Goal: Transaction & Acquisition: Download file/media

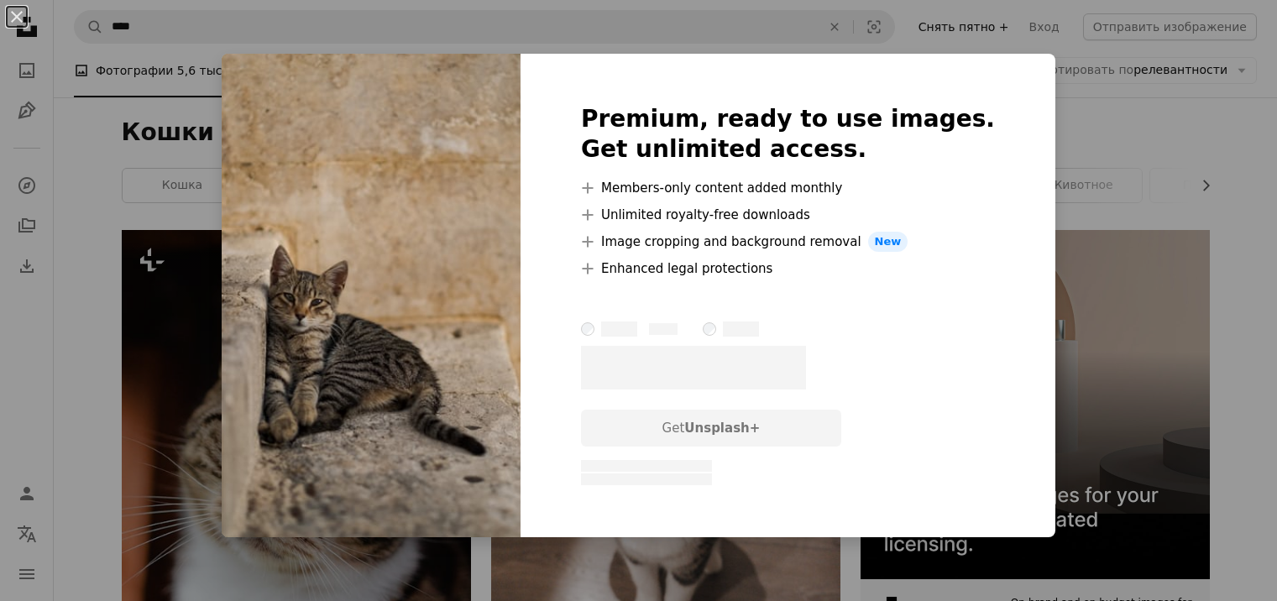
scroll to position [2687, 0]
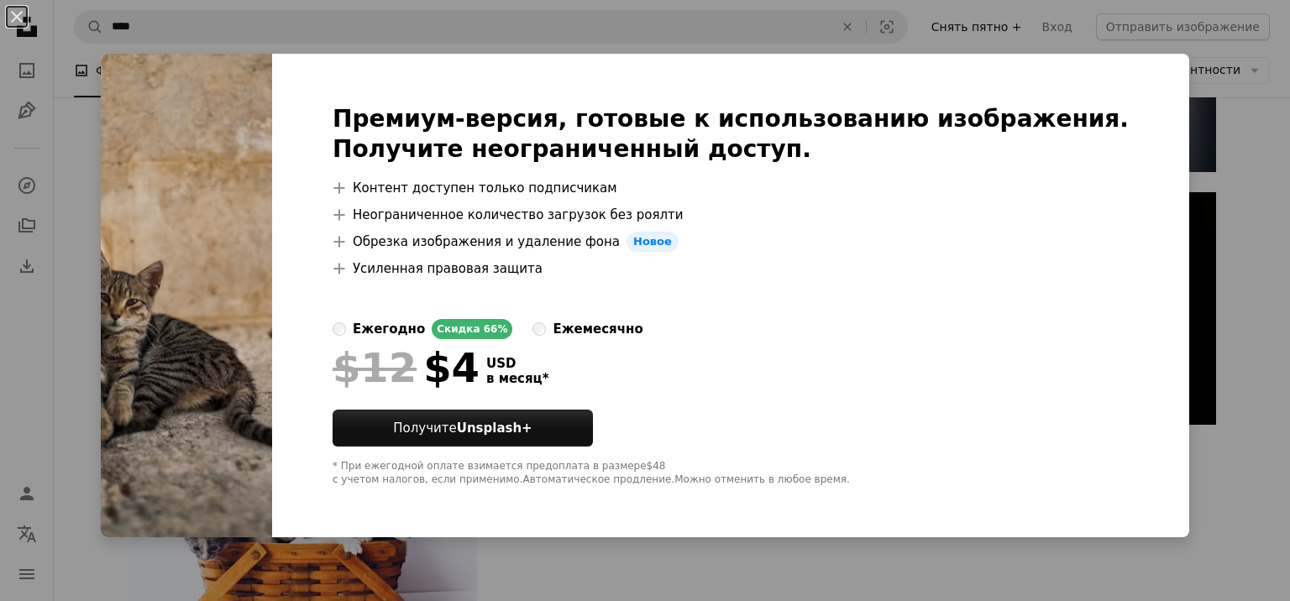
click at [1229, 213] on div "An X shape Премиум-версия, готовые к использованию изображения. Получите неогра…" at bounding box center [645, 300] width 1290 height 601
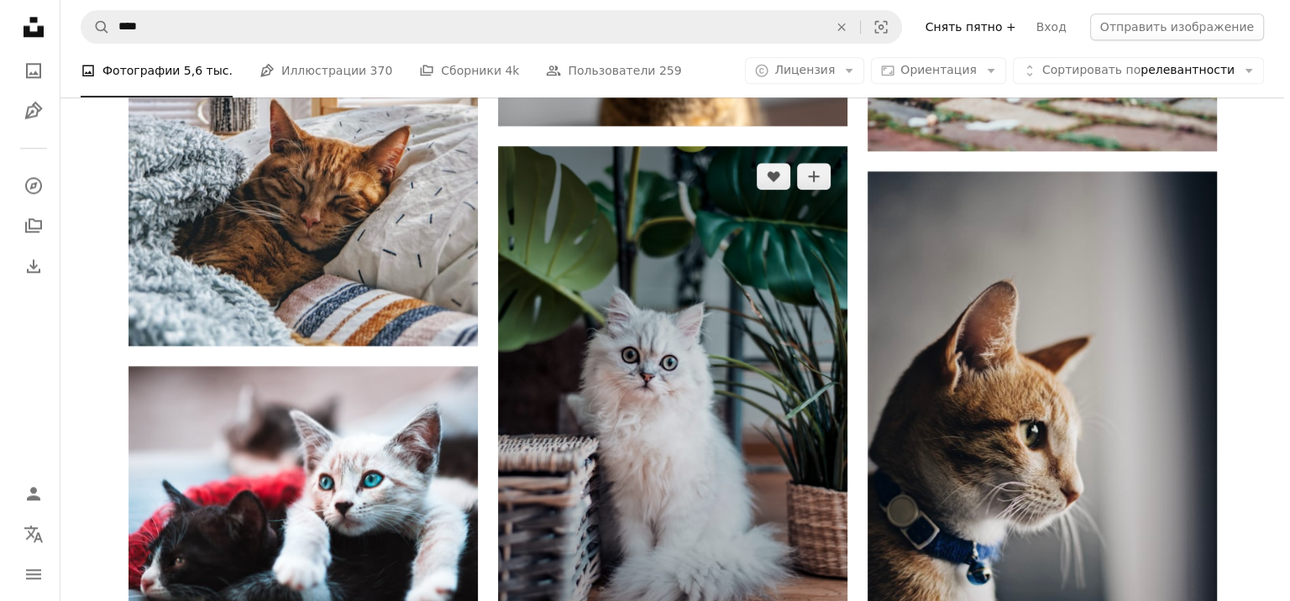
scroll to position [2416, 0]
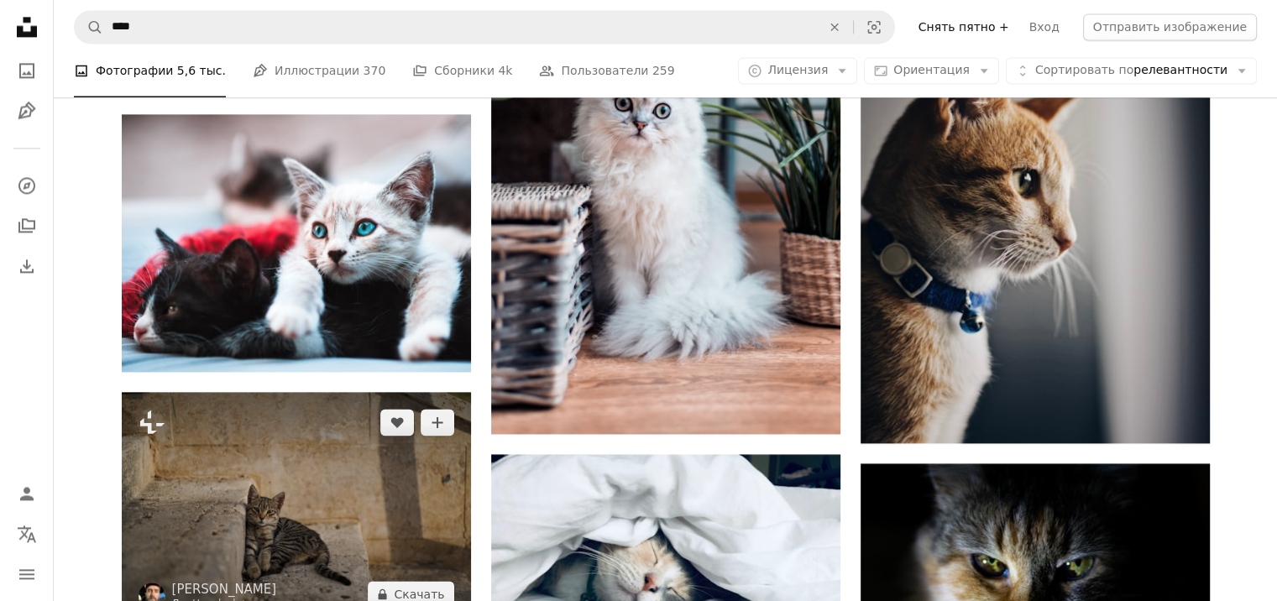
click at [300, 441] on img at bounding box center [296, 508] width 349 height 233
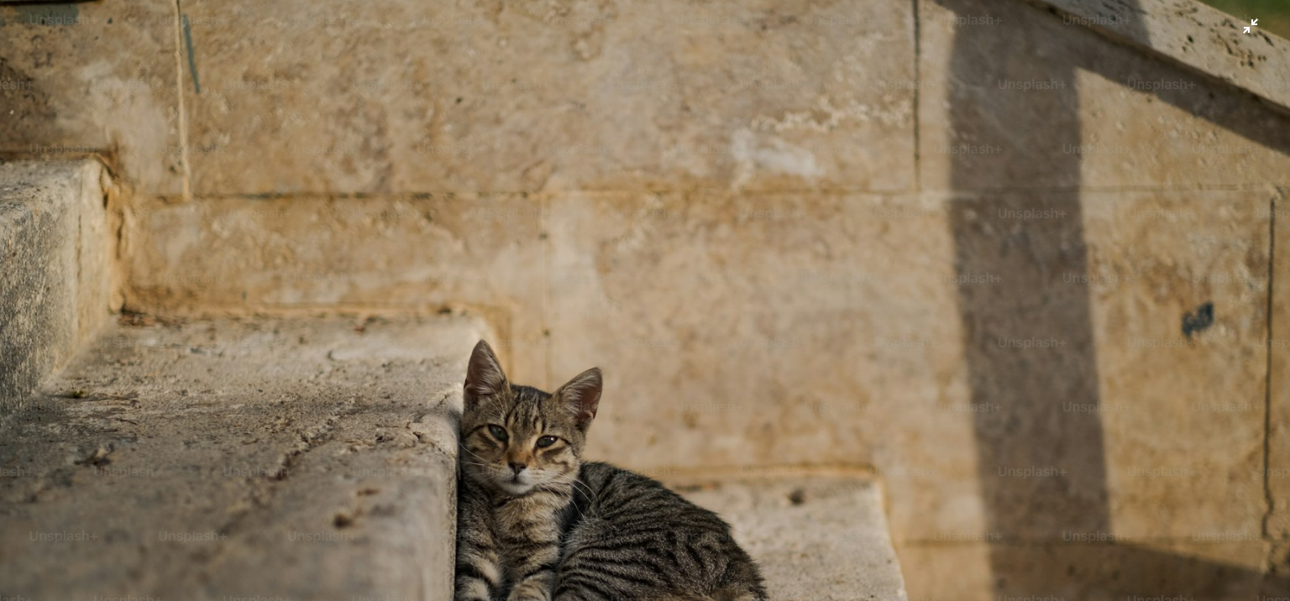
scroll to position [121, 0]
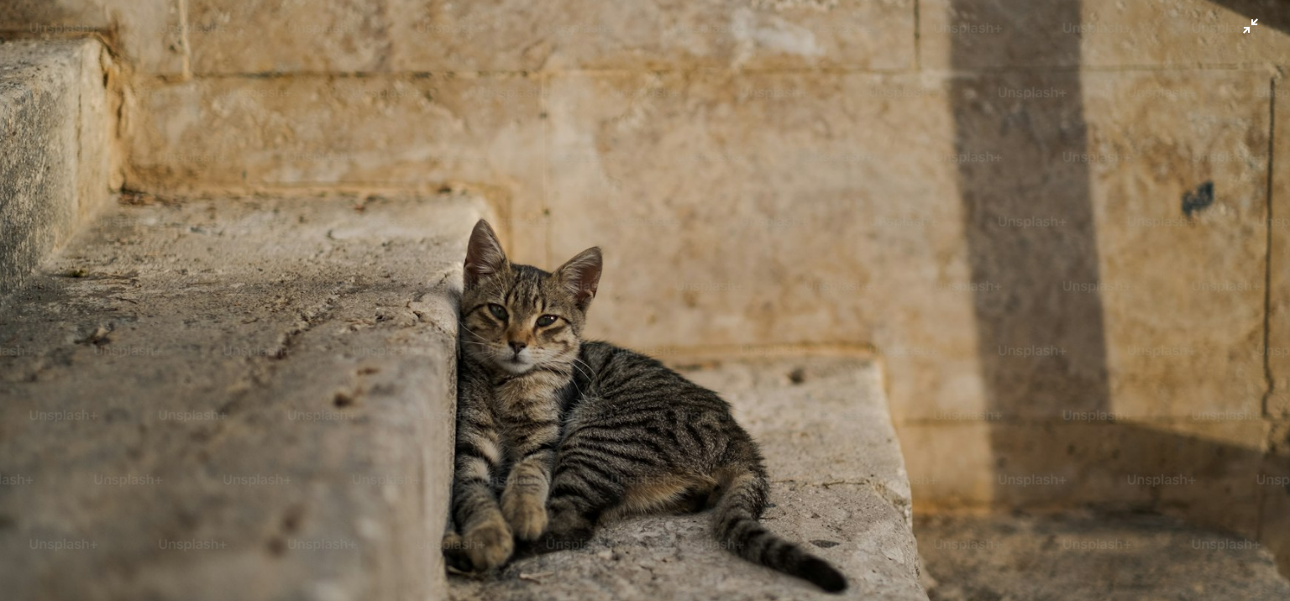
click at [1240, 13] on img "Zoom out on this image" at bounding box center [645, 308] width 1292 height 861
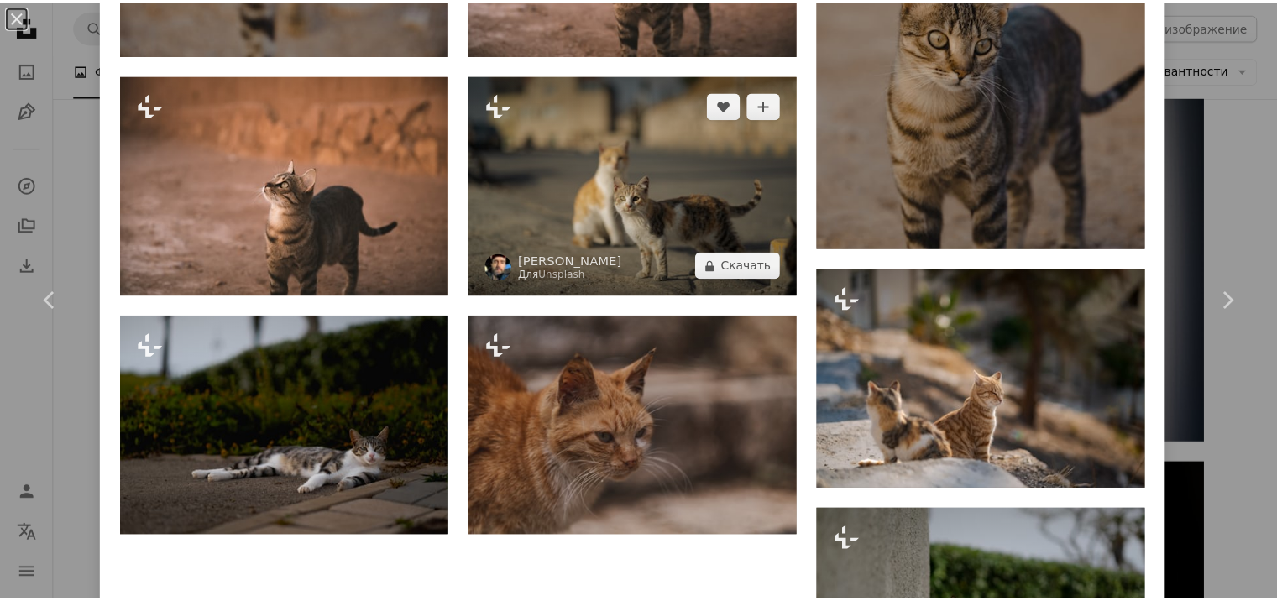
scroll to position [1935, 0]
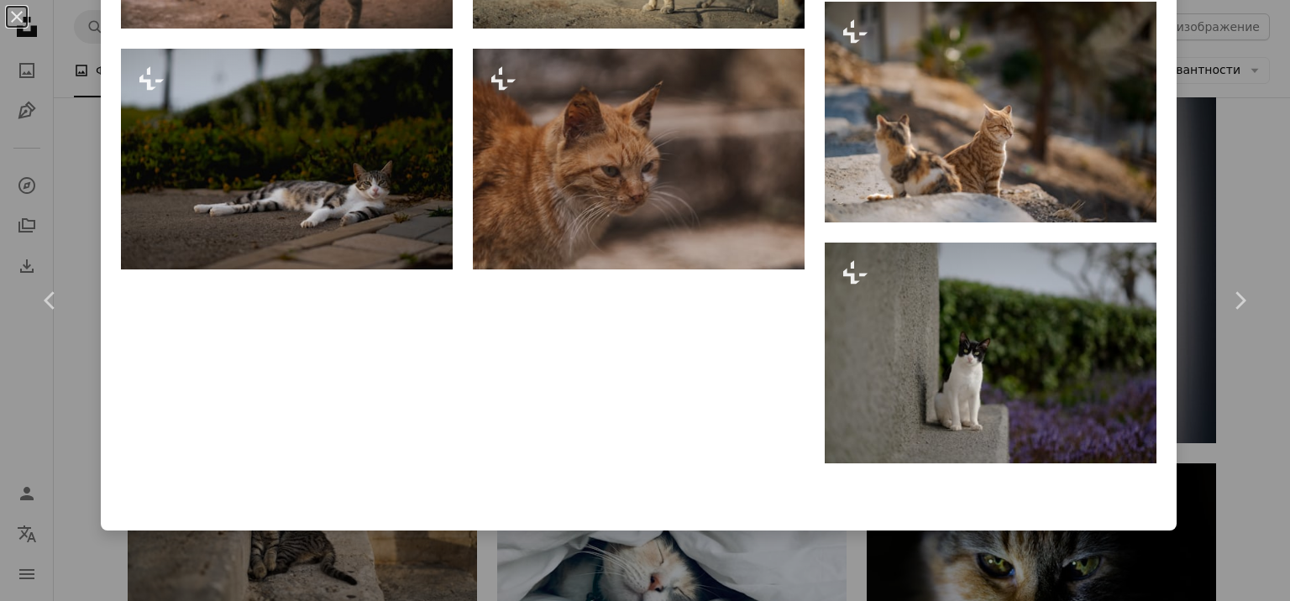
click at [1243, 190] on div "An X shape Chevron left Chevron right [PERSON_NAME] Клэнси Для Unsplash+ A hear…" at bounding box center [645, 300] width 1290 height 601
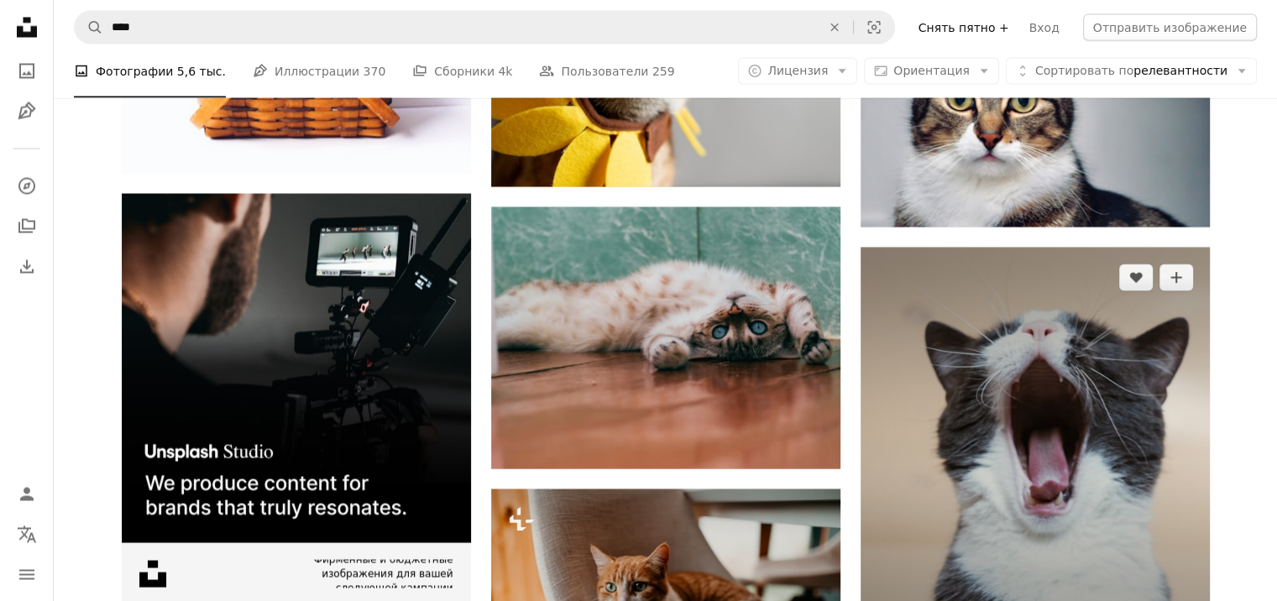
scroll to position [3256, 0]
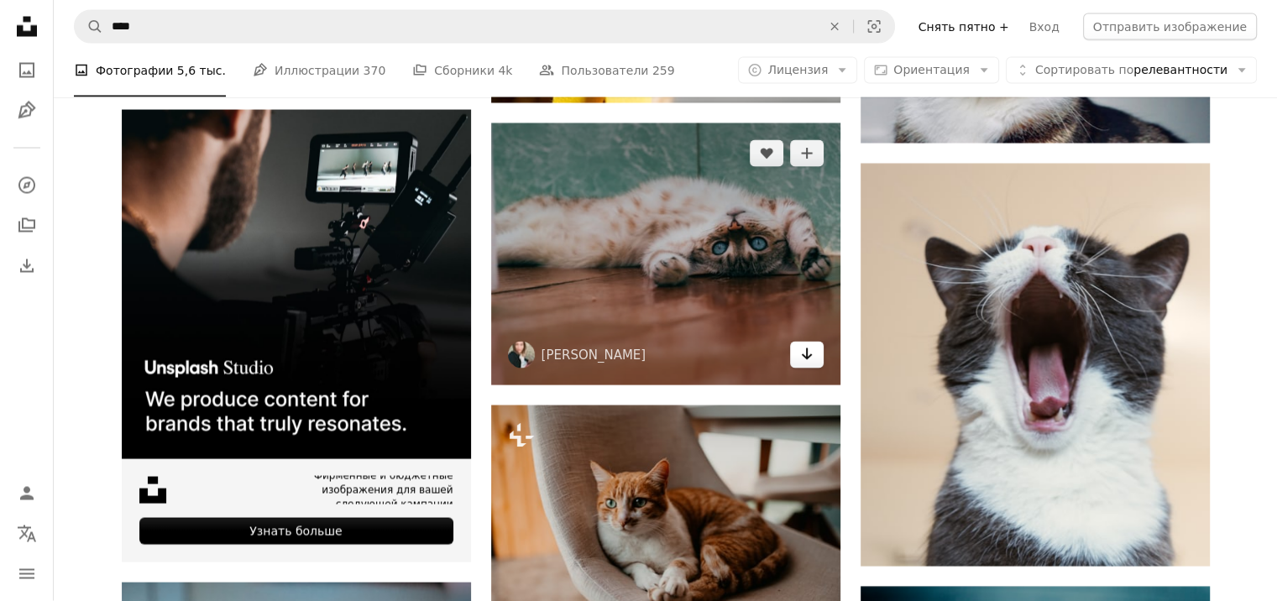
click at [803, 359] on icon "Arrow pointing down" at bounding box center [806, 354] width 13 height 20
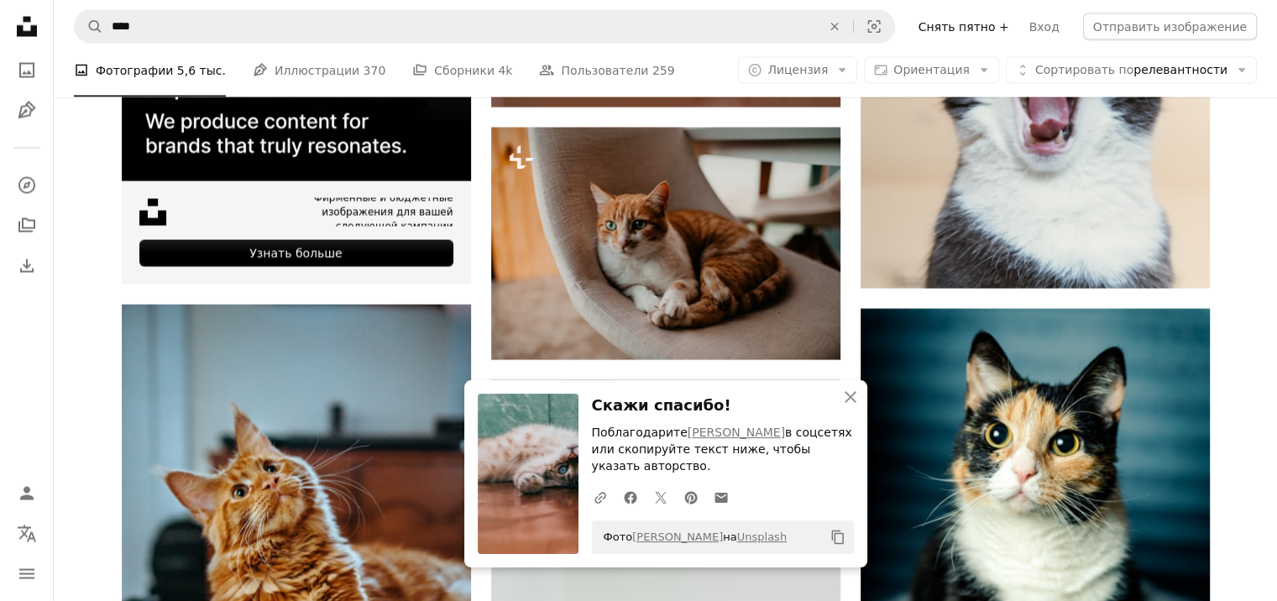
scroll to position [3676, 0]
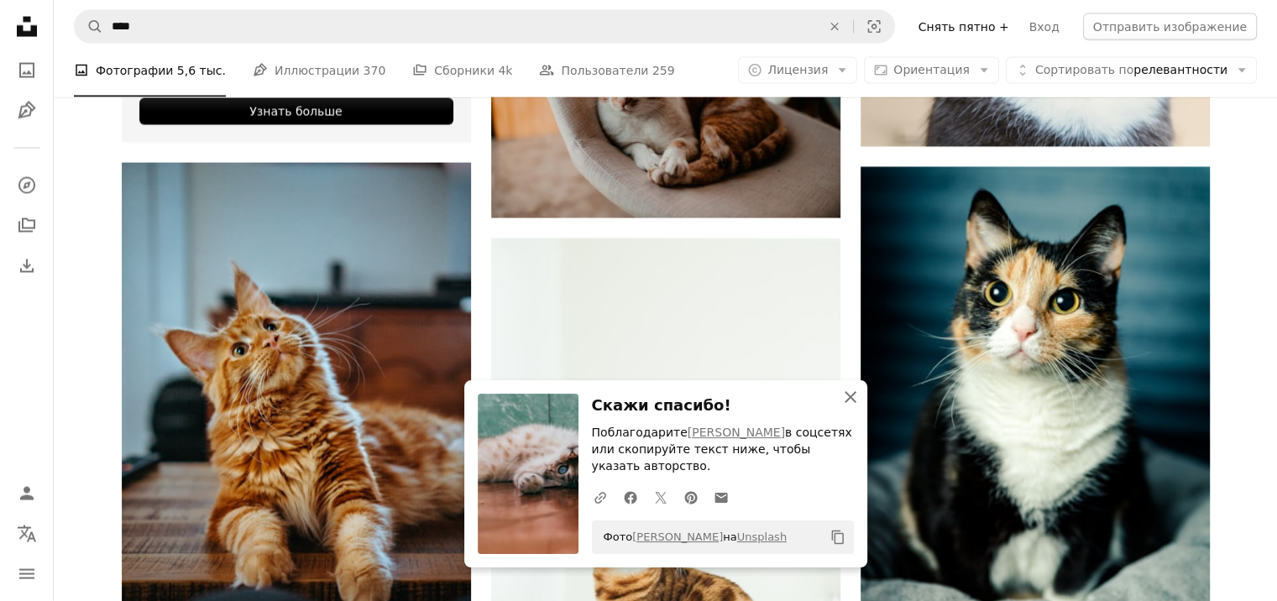
click at [853, 403] on icon "An X shape" at bounding box center [851, 397] width 20 height 20
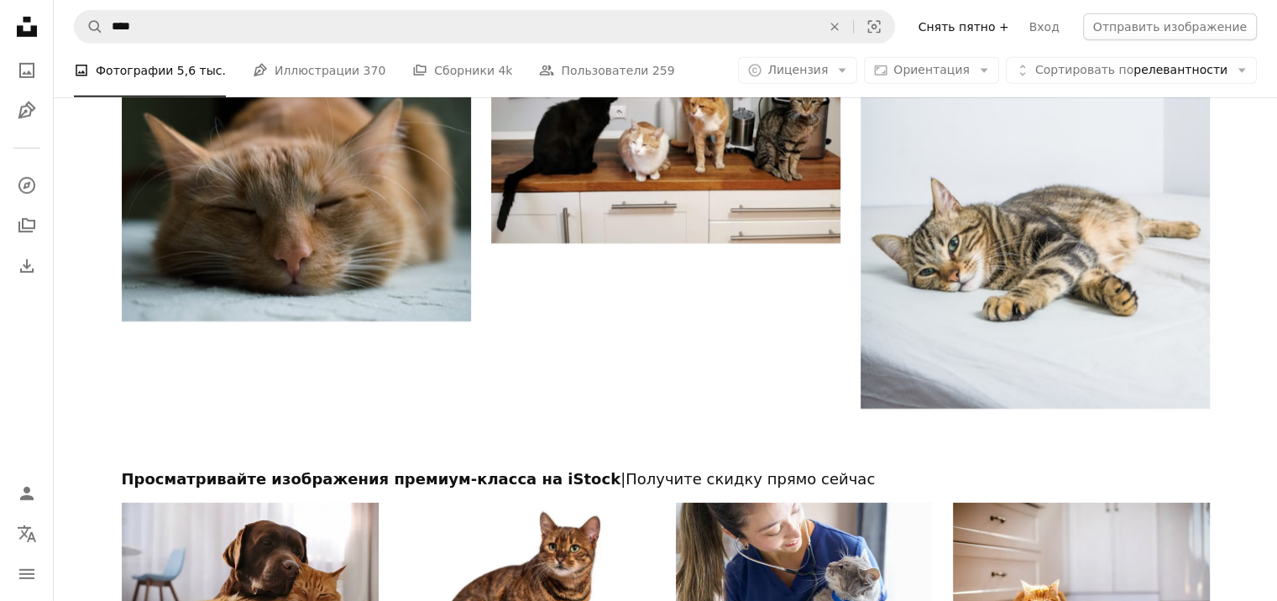
scroll to position [4852, 0]
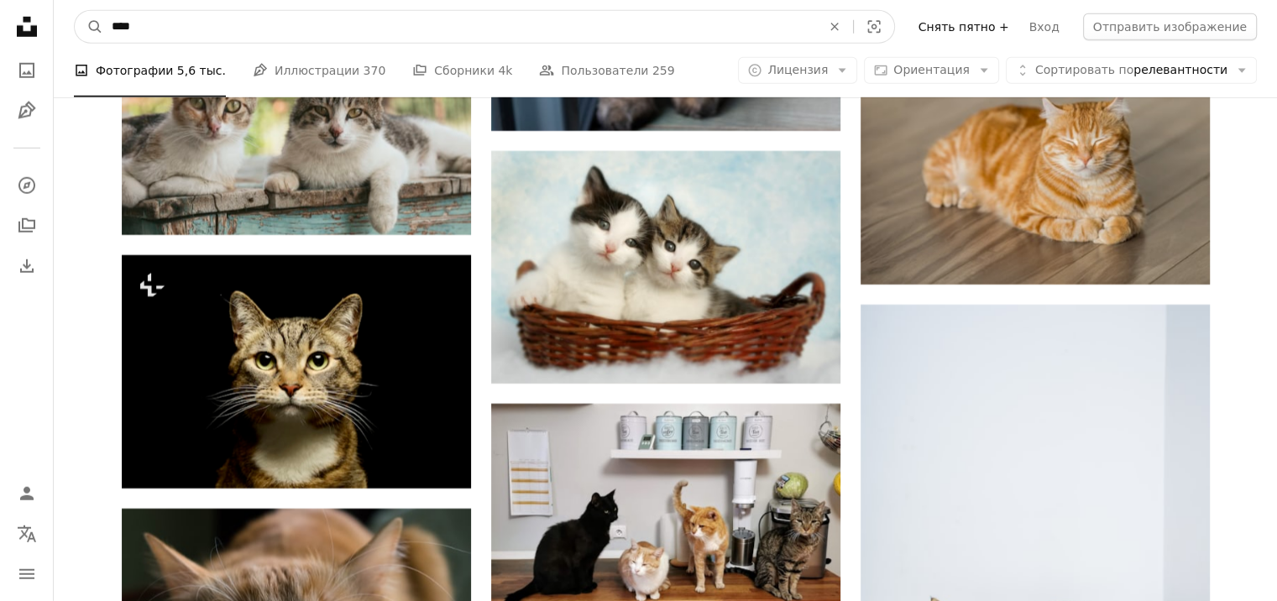
click at [417, 21] on input "****" at bounding box center [459, 27] width 713 height 32
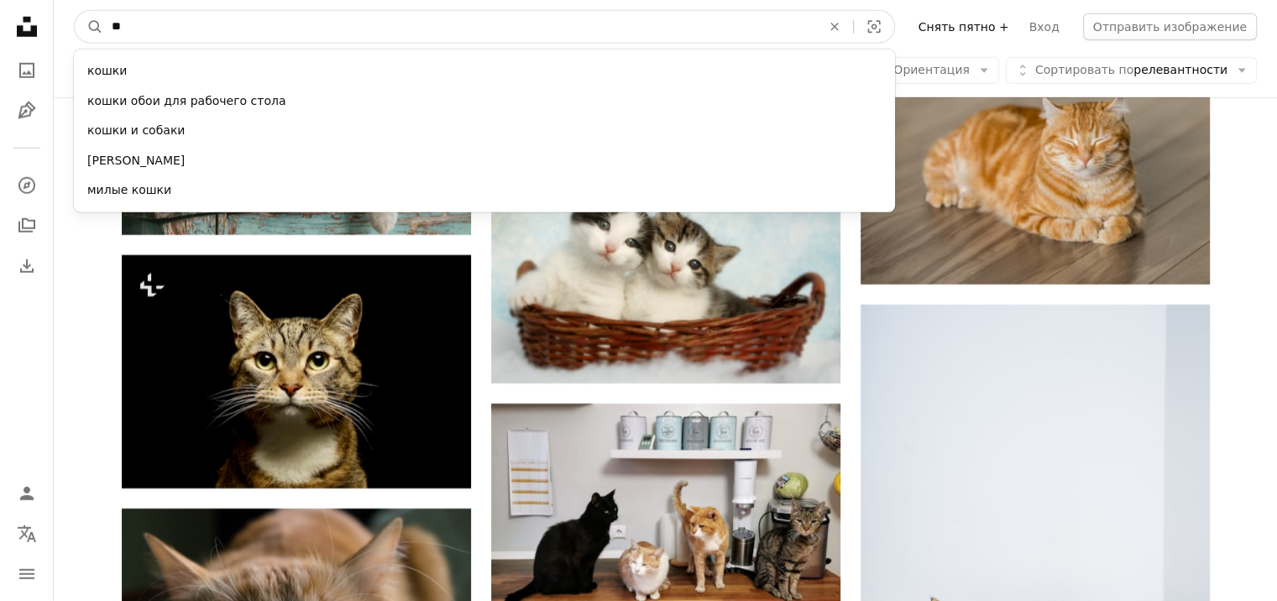
type input "*"
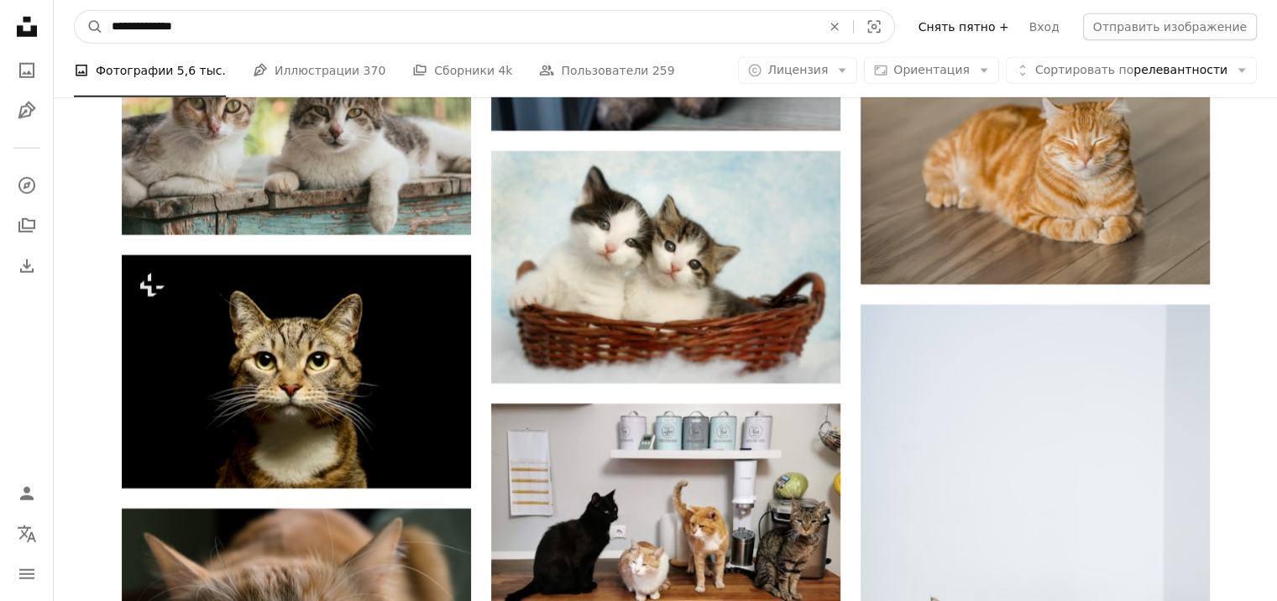
type input "**********"
click at [75, 11] on button "A magnifying glass" at bounding box center [89, 27] width 29 height 32
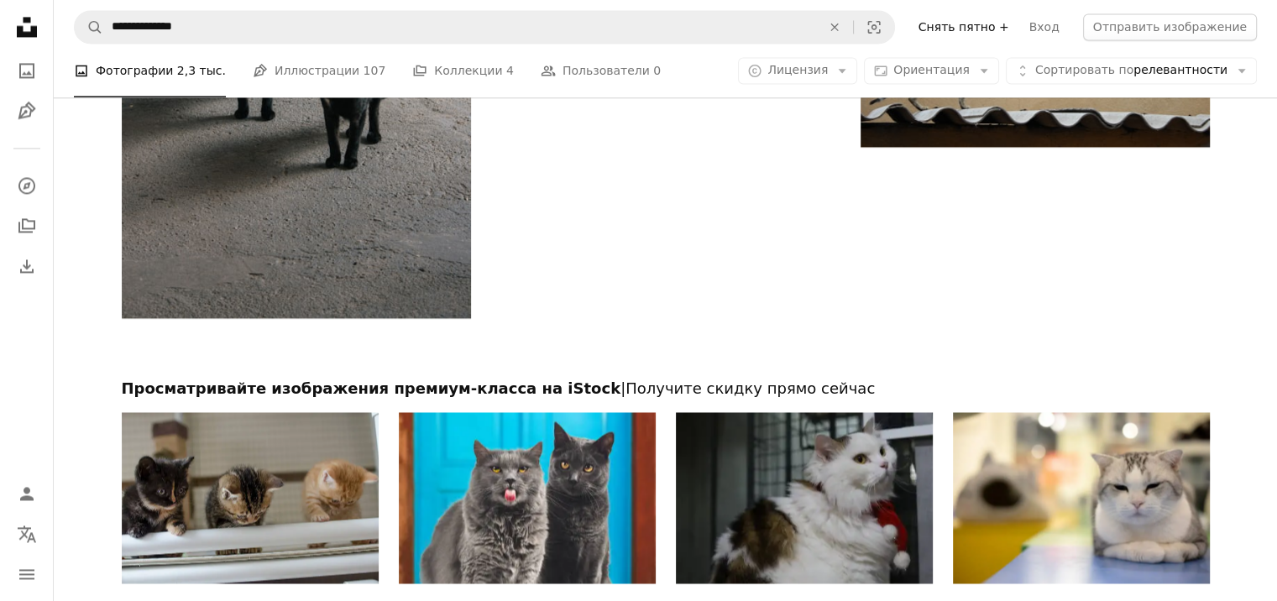
scroll to position [2771, 0]
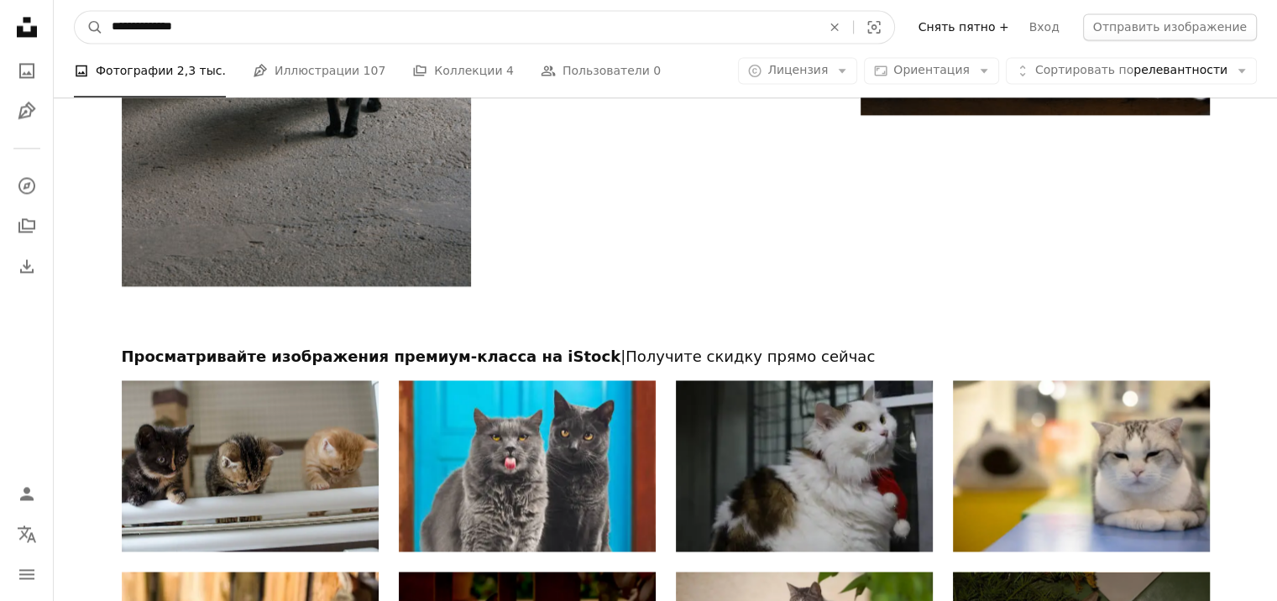
click at [231, 27] on input "**********" at bounding box center [459, 27] width 713 height 32
click at [853, 22] on icon "An X shape" at bounding box center [834, 26] width 37 height 13
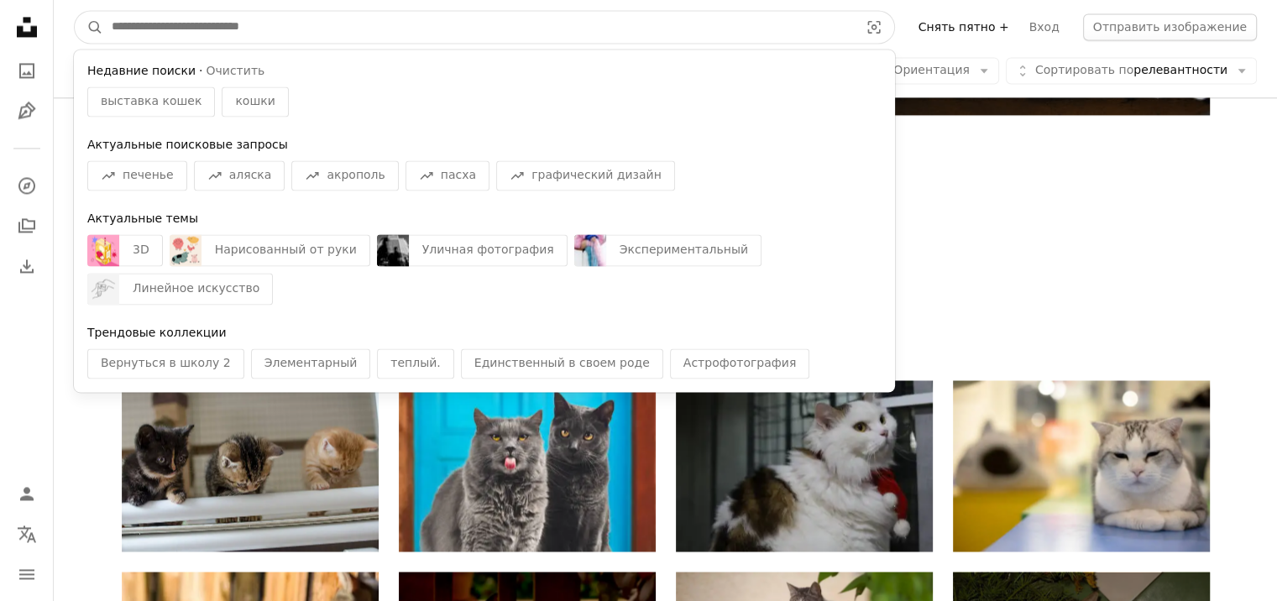
paste input "********"
type input "********"
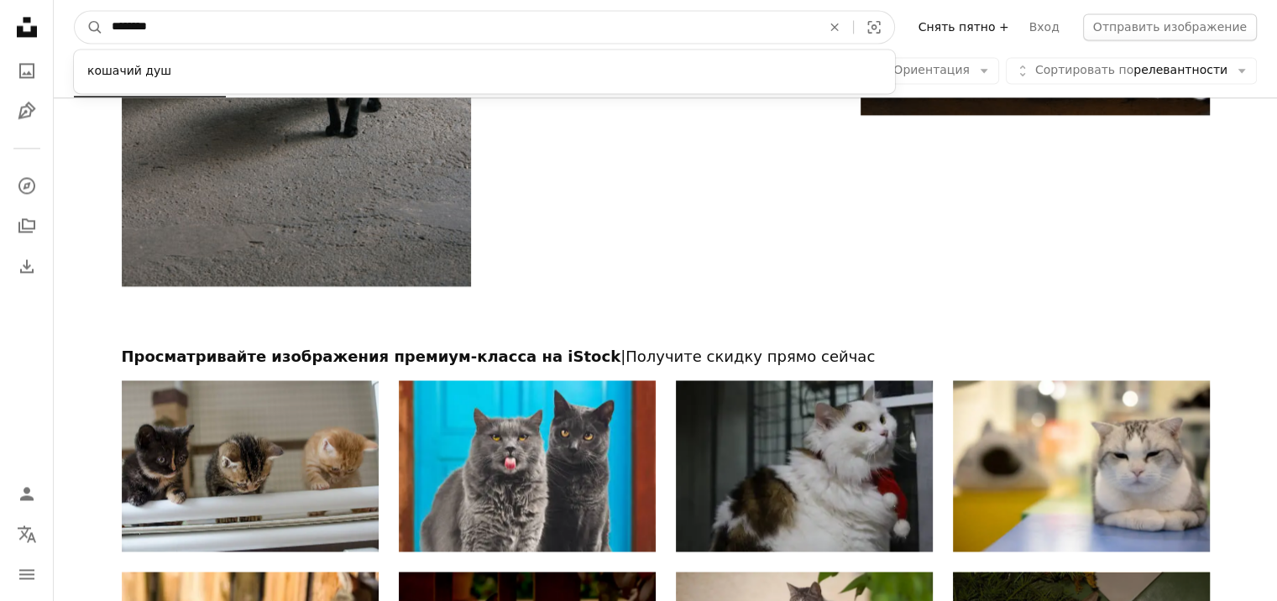
click button "A magnifying glass" at bounding box center [89, 27] width 29 height 32
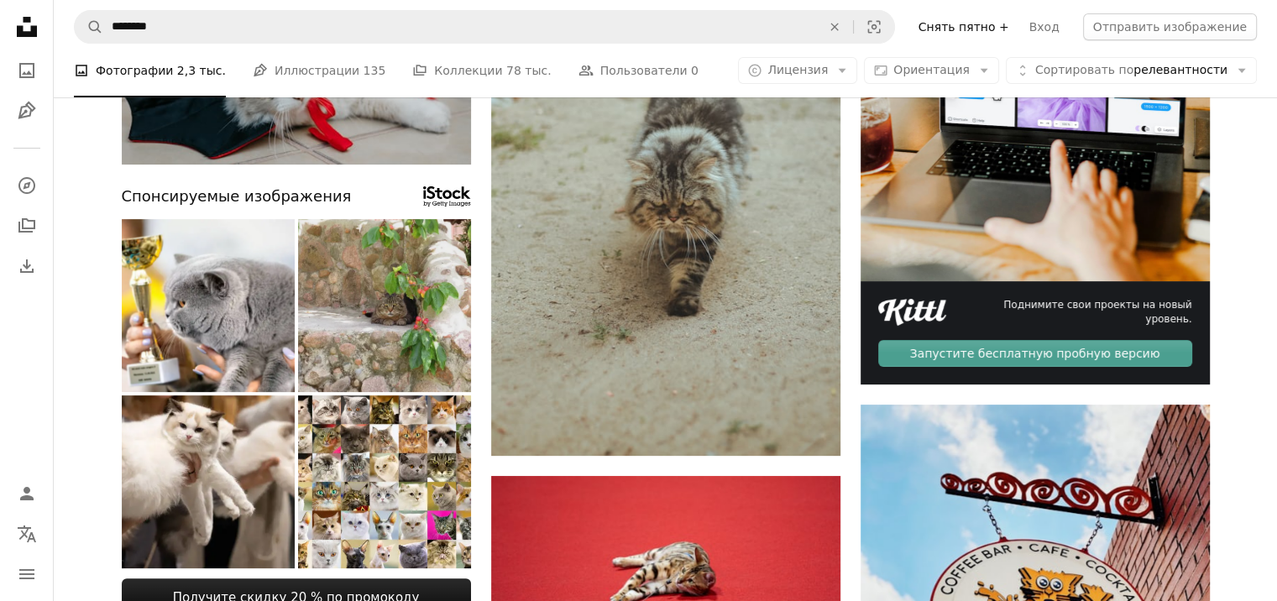
scroll to position [336, 0]
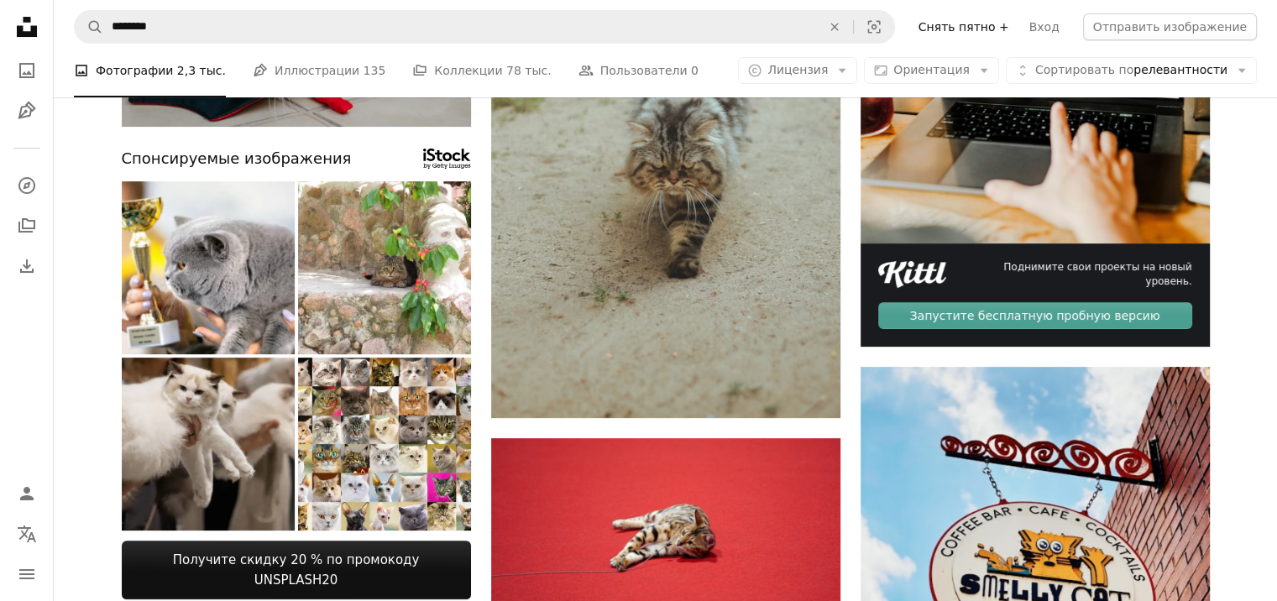
click at [235, 410] on img at bounding box center [208, 444] width 173 height 173
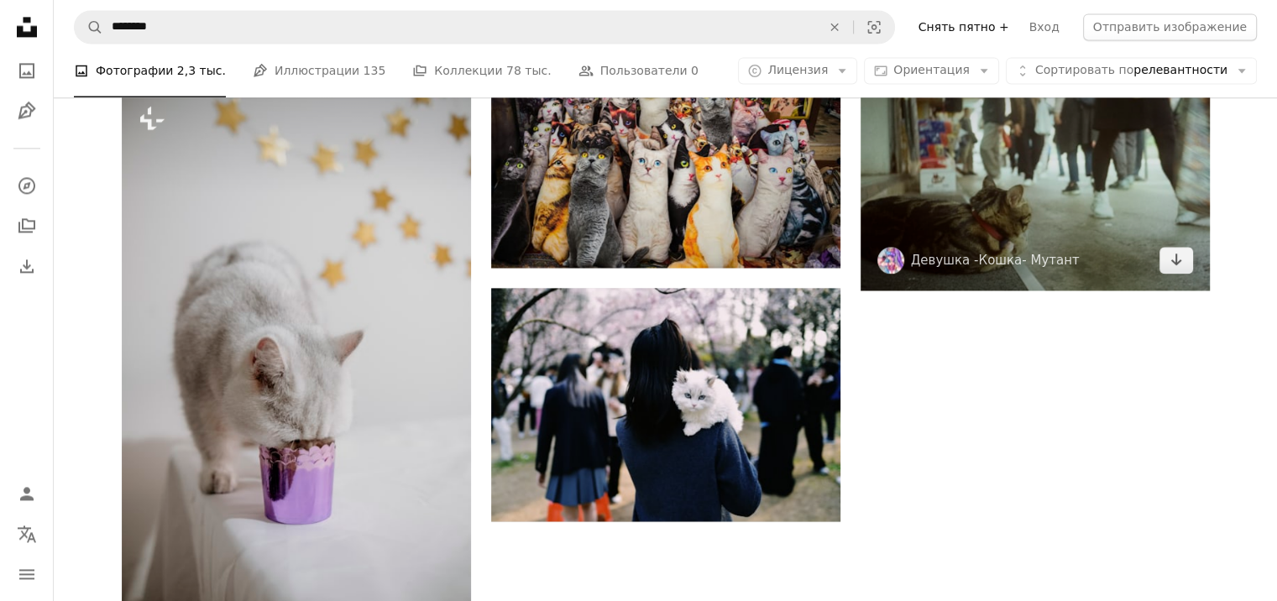
scroll to position [2771, 0]
